Goal: Task Accomplishment & Management: Use online tool/utility

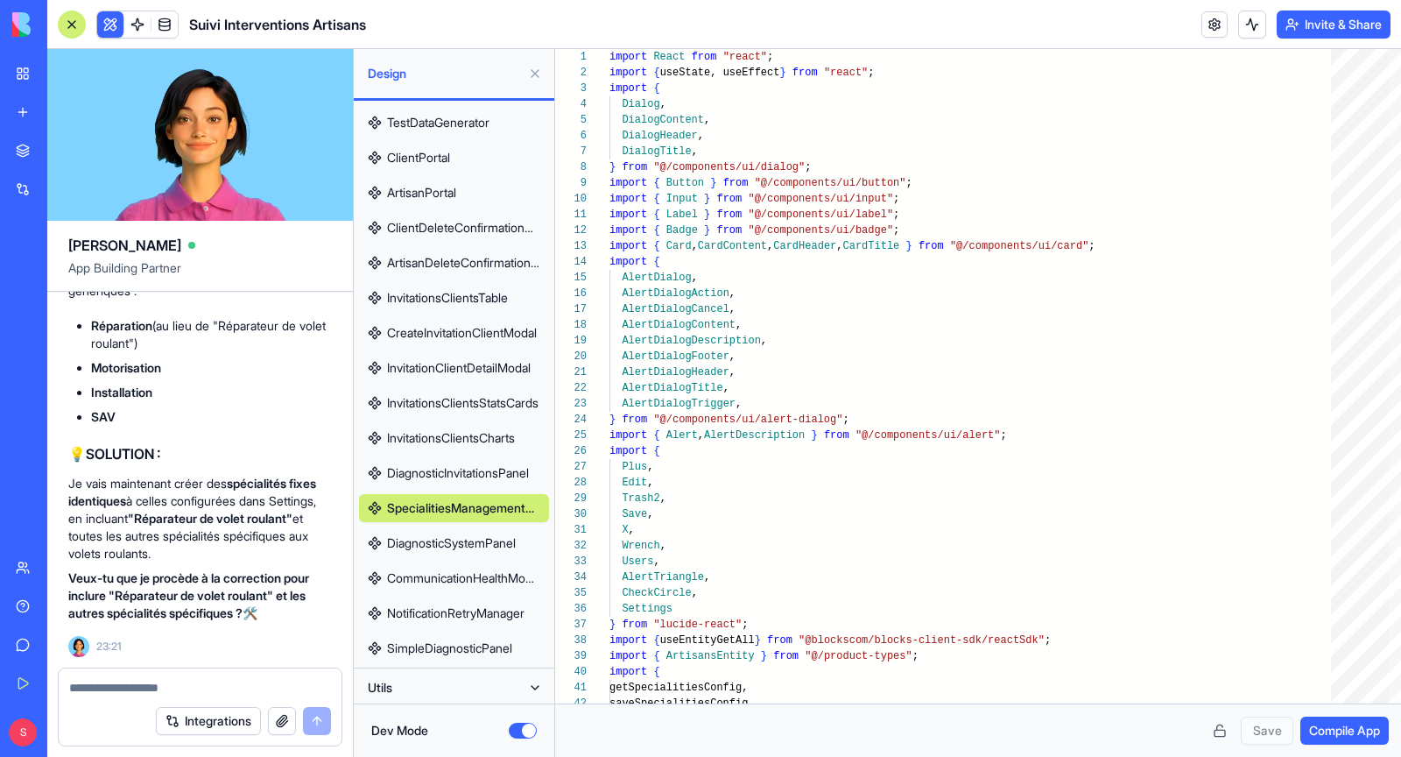
scroll to position [550058, 0]
click at [114, 27] on button at bounding box center [110, 24] width 26 height 26
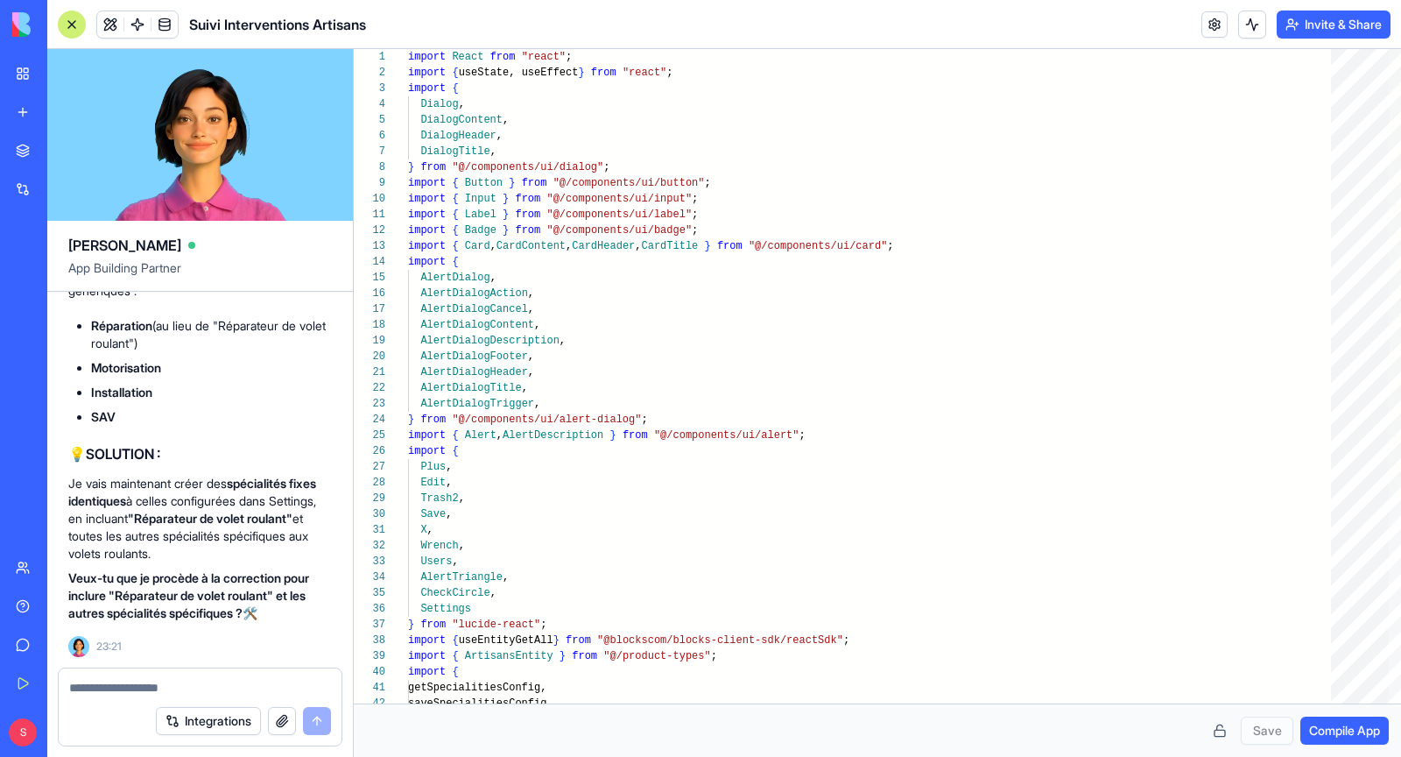
click at [114, 27] on button at bounding box center [110, 24] width 26 height 26
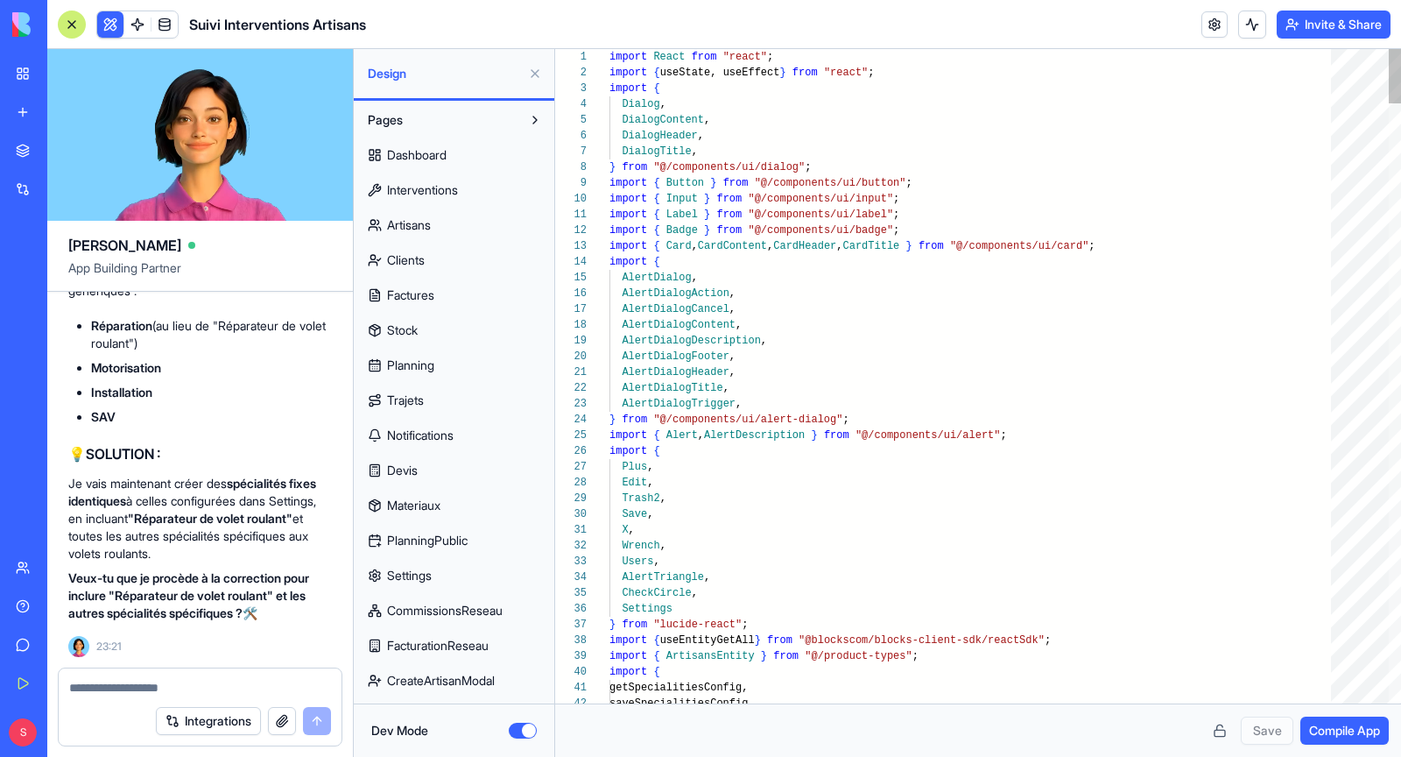
click at [114, 27] on button at bounding box center [110, 24] width 26 height 26
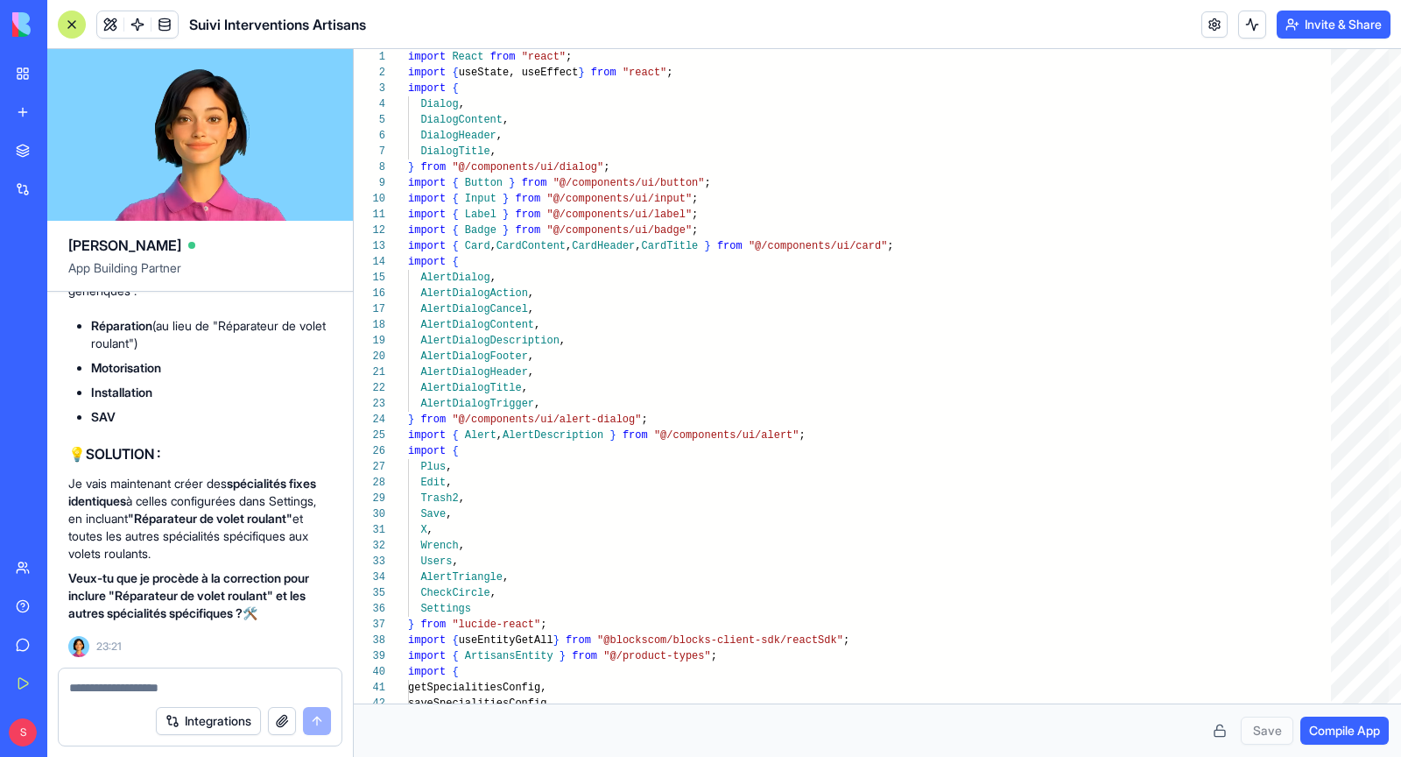
click at [81, 29] on div at bounding box center [72, 25] width 28 height 28
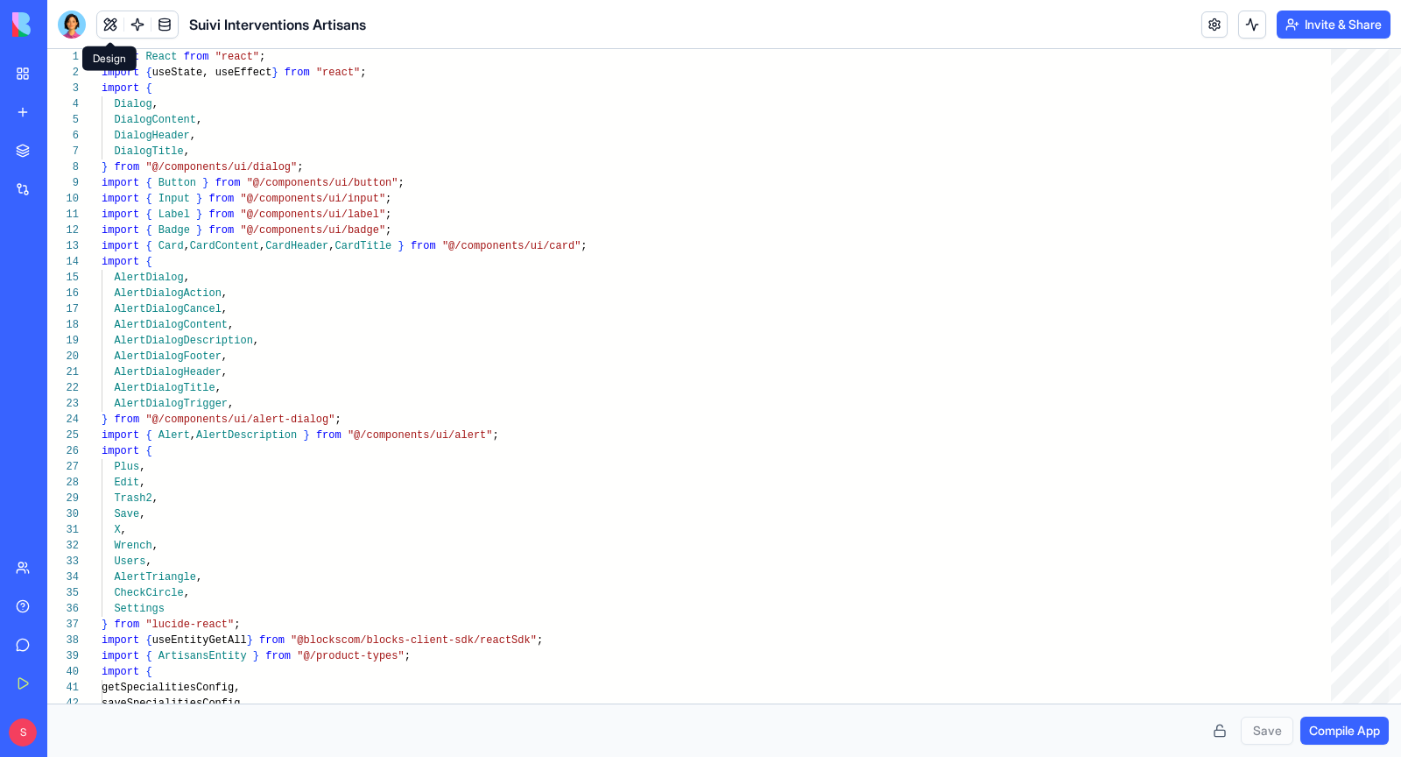
click at [108, 21] on button at bounding box center [110, 24] width 26 height 26
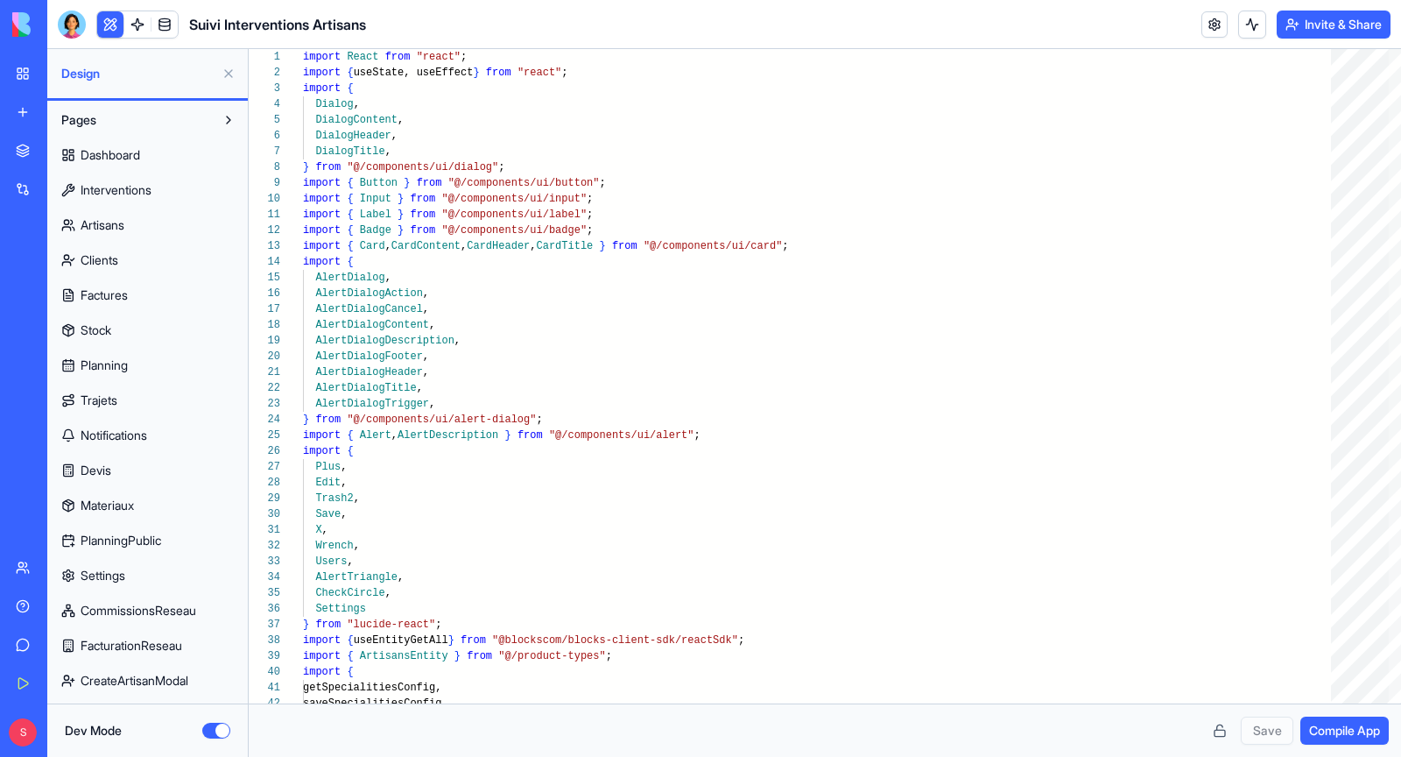
click at [216, 729] on button "Dev Mode" at bounding box center [216, 731] width 28 height 16
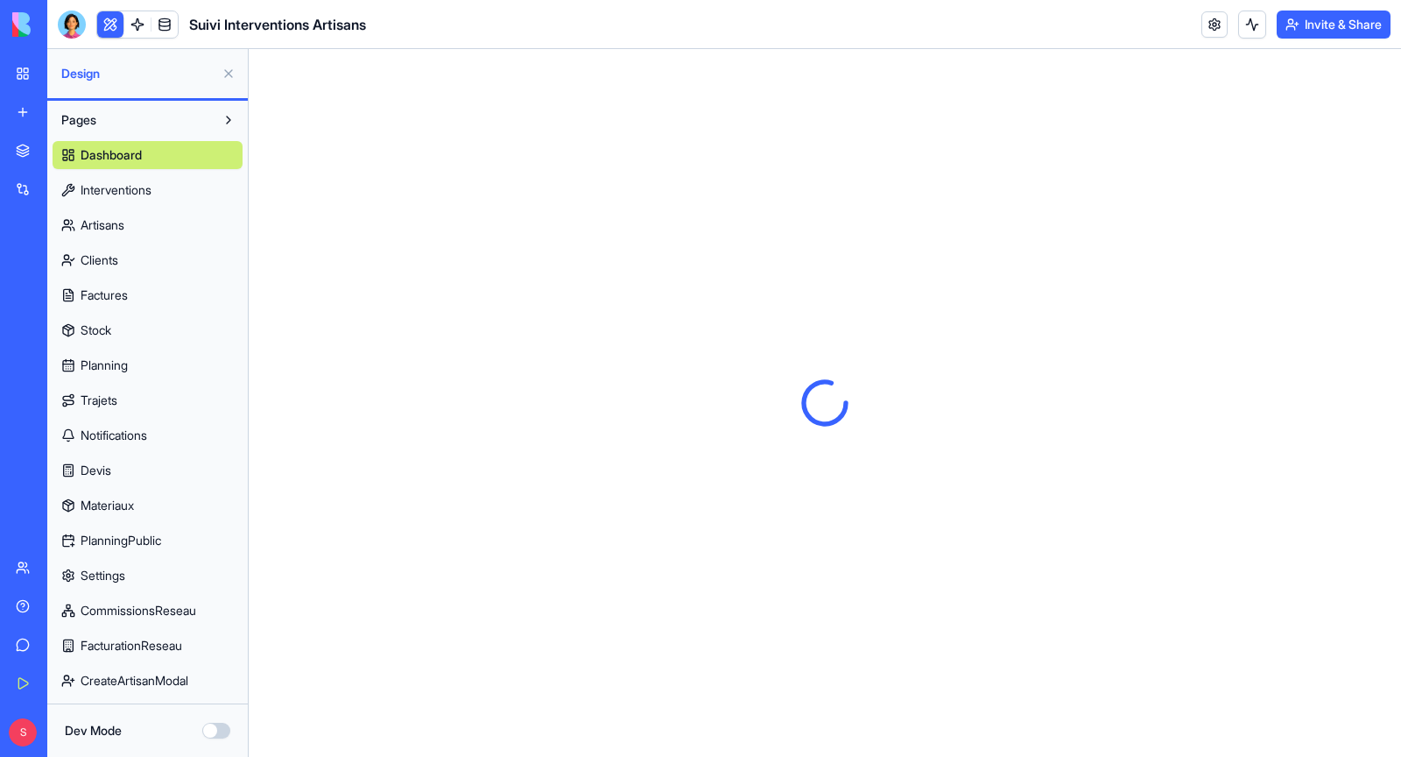
click at [174, 573] on link "Settings" at bounding box center [148, 575] width 190 height 28
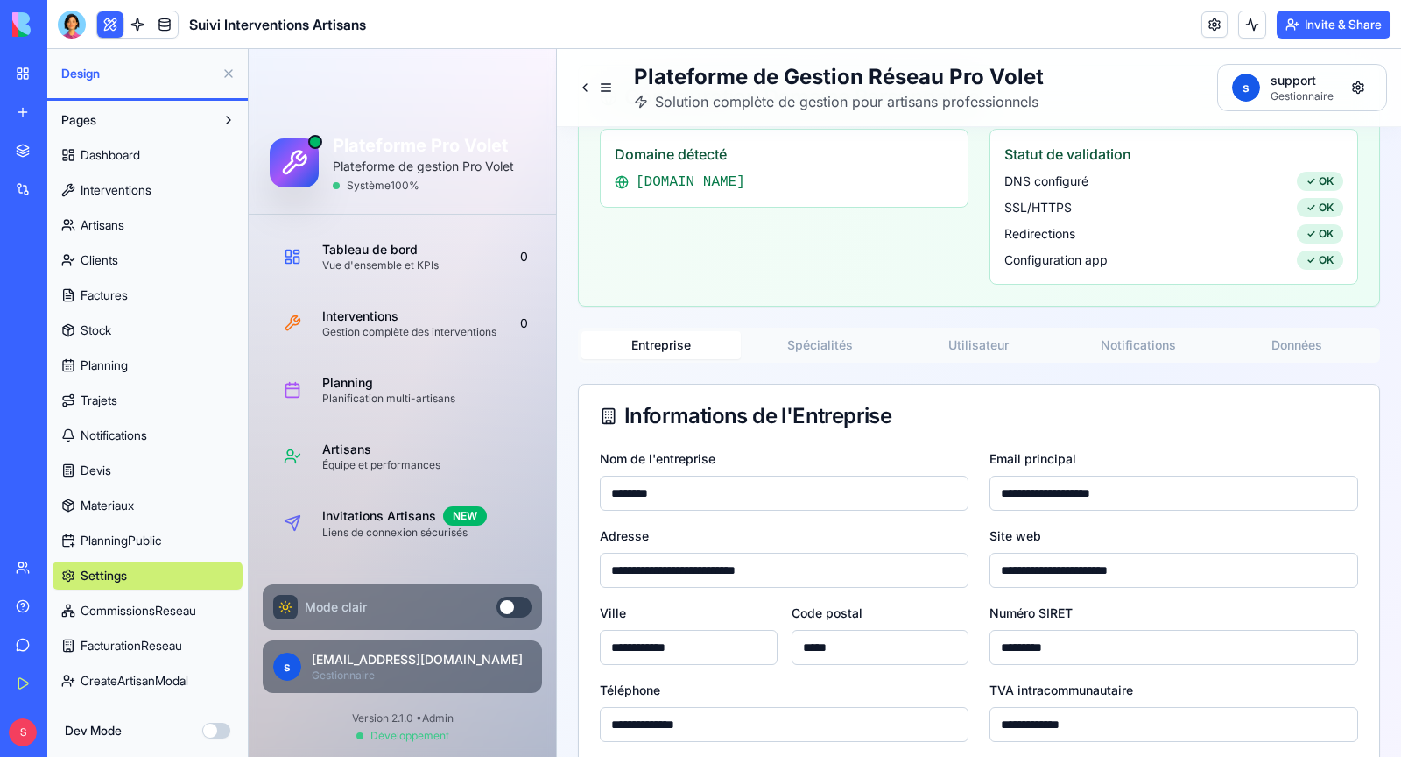
scroll to position [175, 0]
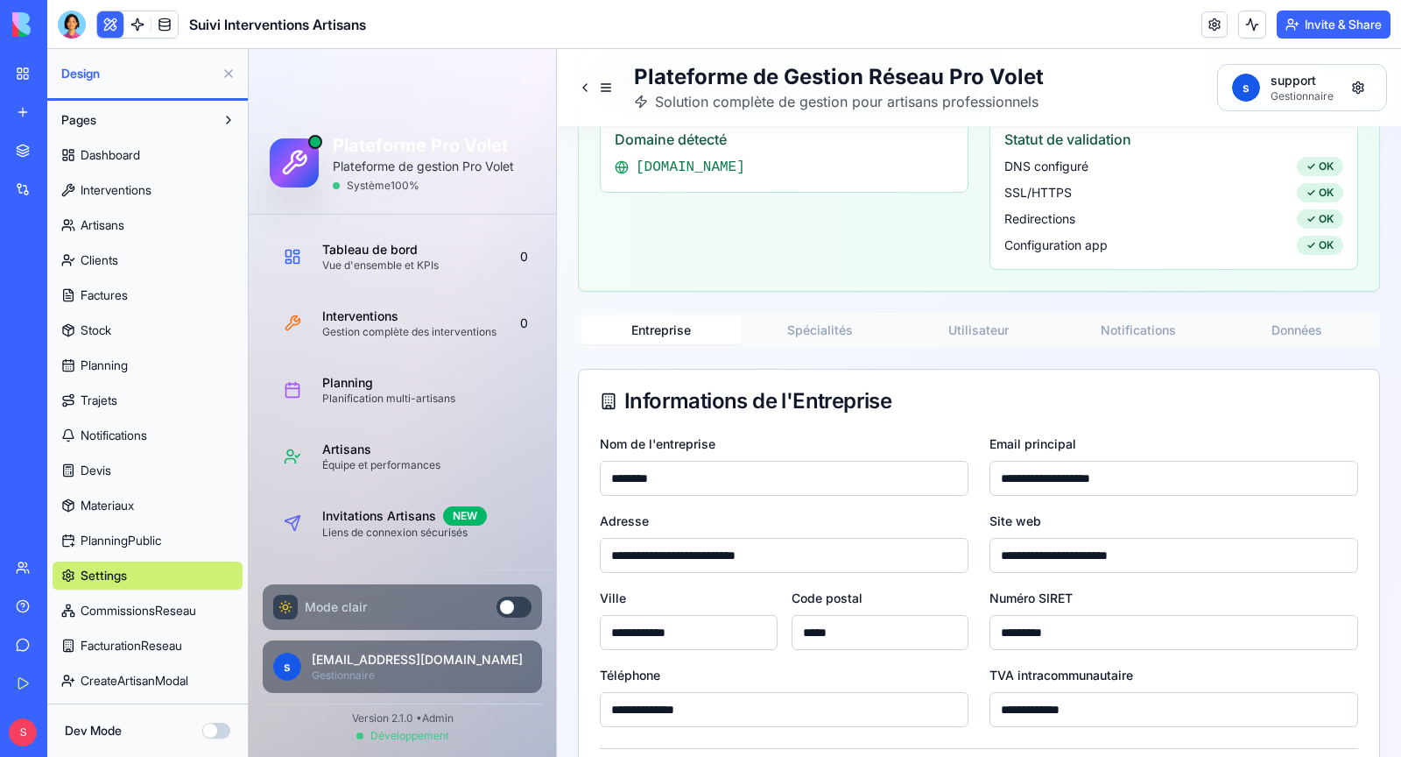
click at [808, 334] on button "Spécialités" at bounding box center [820, 330] width 159 height 28
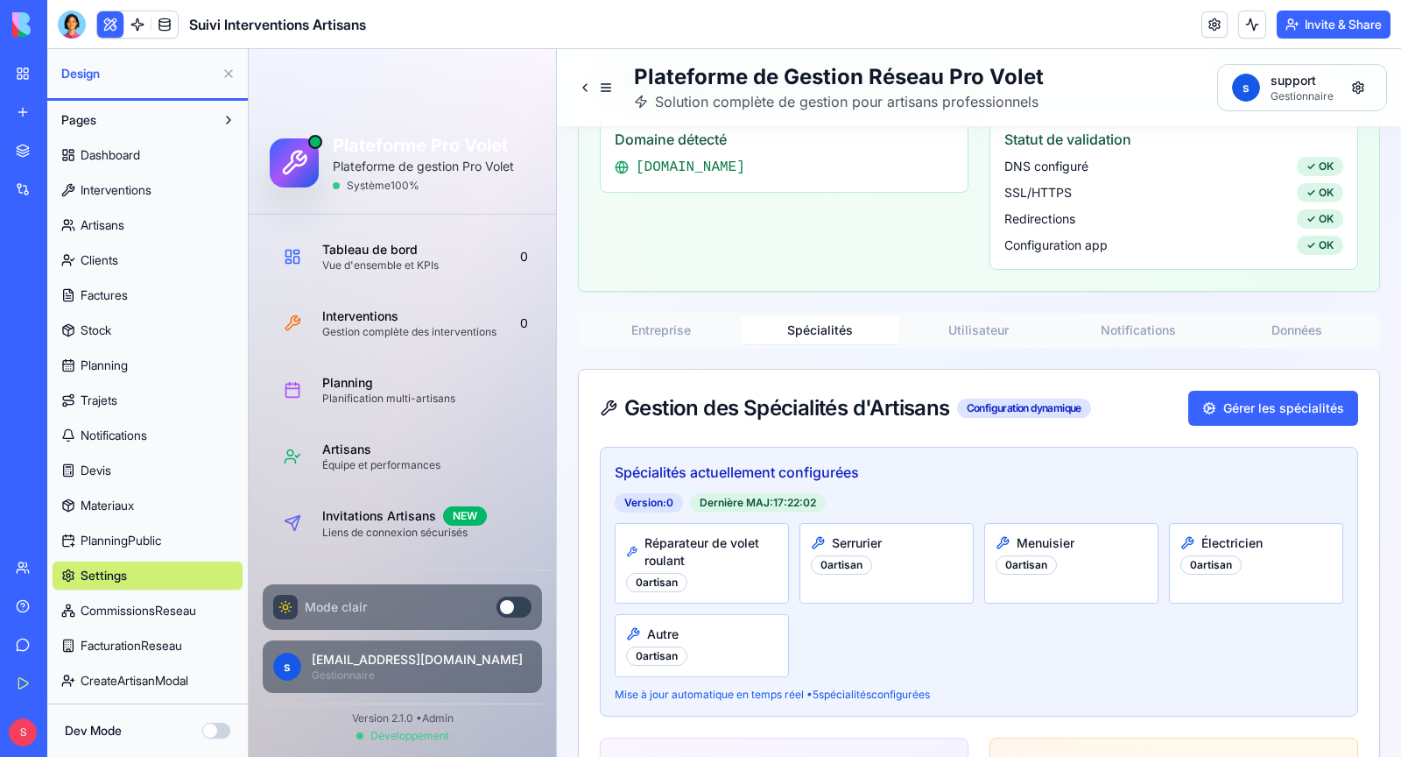
click at [217, 736] on button "Dev Mode" at bounding box center [216, 731] width 28 height 16
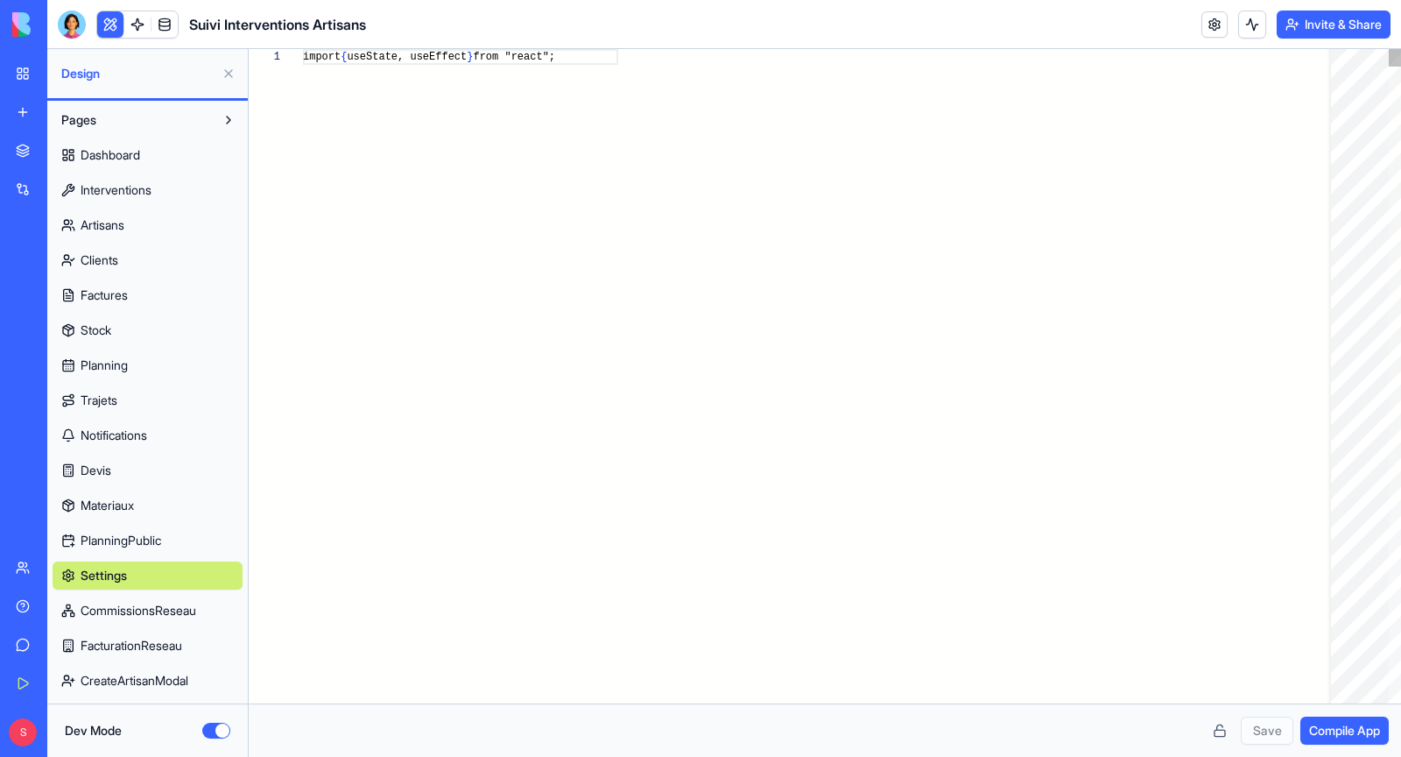
scroll to position [125, 0]
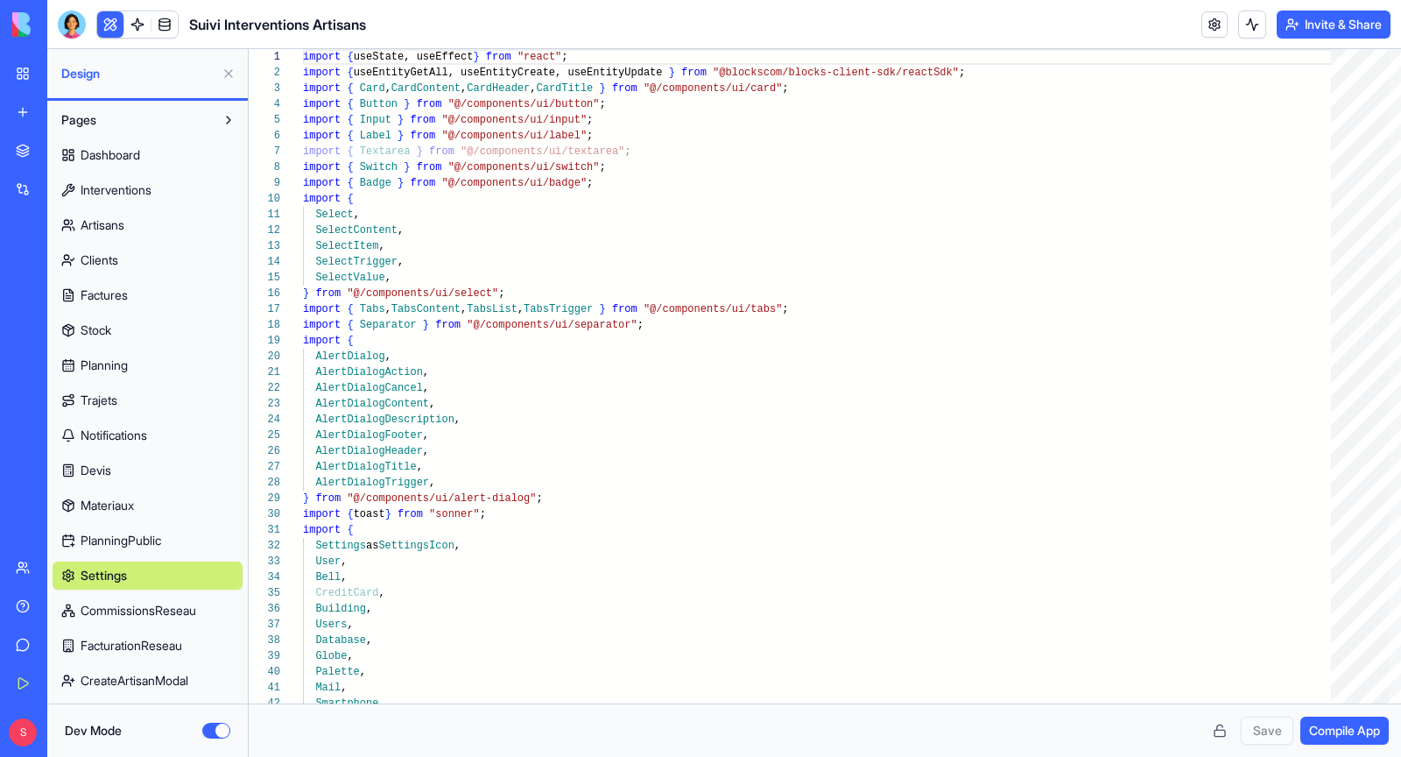
click at [108, 165] on link "Dashboard" at bounding box center [148, 155] width 190 height 28
type textarea "**********"
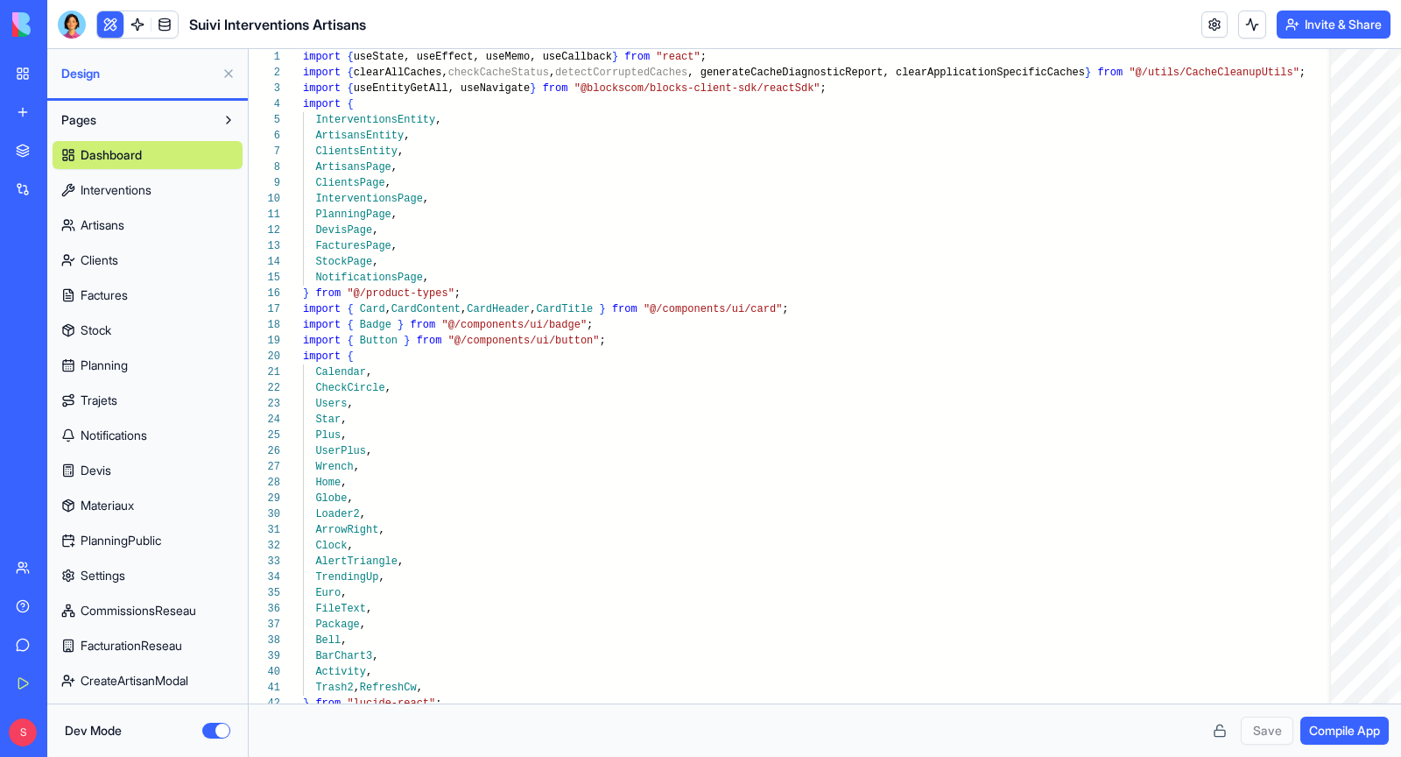
click at [104, 149] on span "Dashboard" at bounding box center [111, 155] width 61 height 18
